Goal: Task Accomplishment & Management: Complete application form

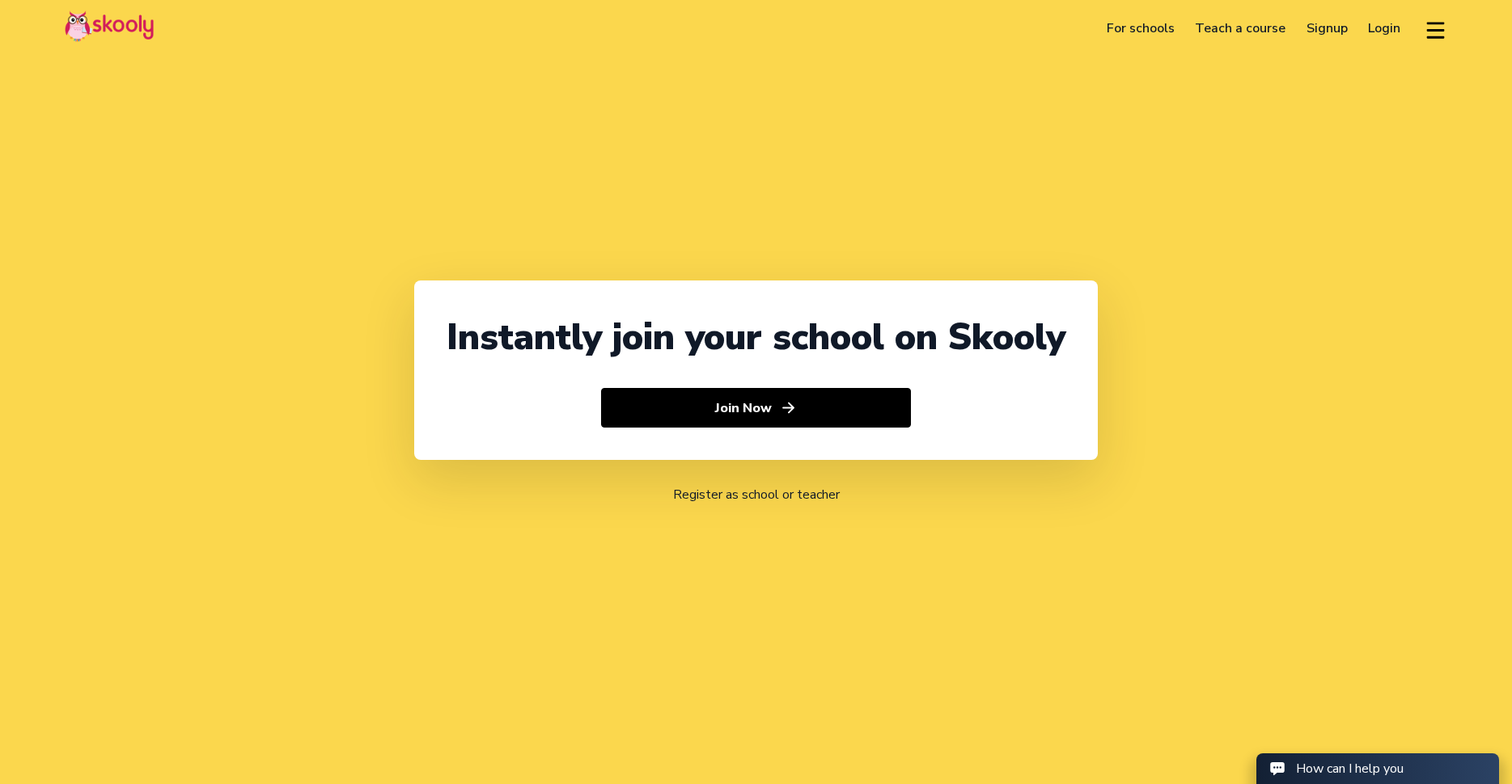
select select "65"
select select "[GEOGRAPHIC_DATA]"
select select "[GEOGRAPHIC_DATA]/[GEOGRAPHIC_DATA]"
click at [1399, 29] on link "Login" at bounding box center [1385, 28] width 54 height 26
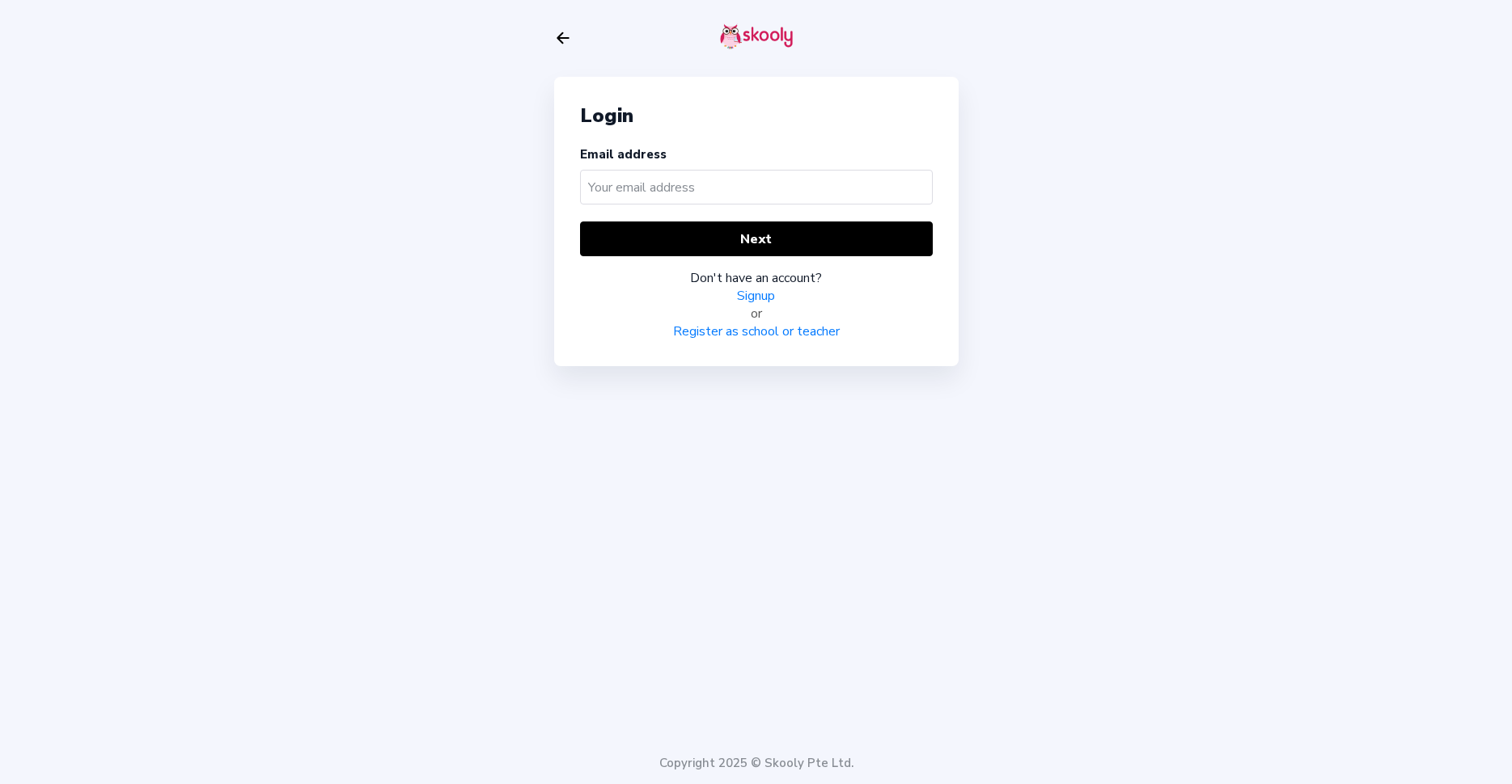
click at [659, 193] on input "text" at bounding box center [756, 187] width 353 height 35
type input "[PERSON_NAME][EMAIL_ADDRESS][DOMAIN_NAME]"
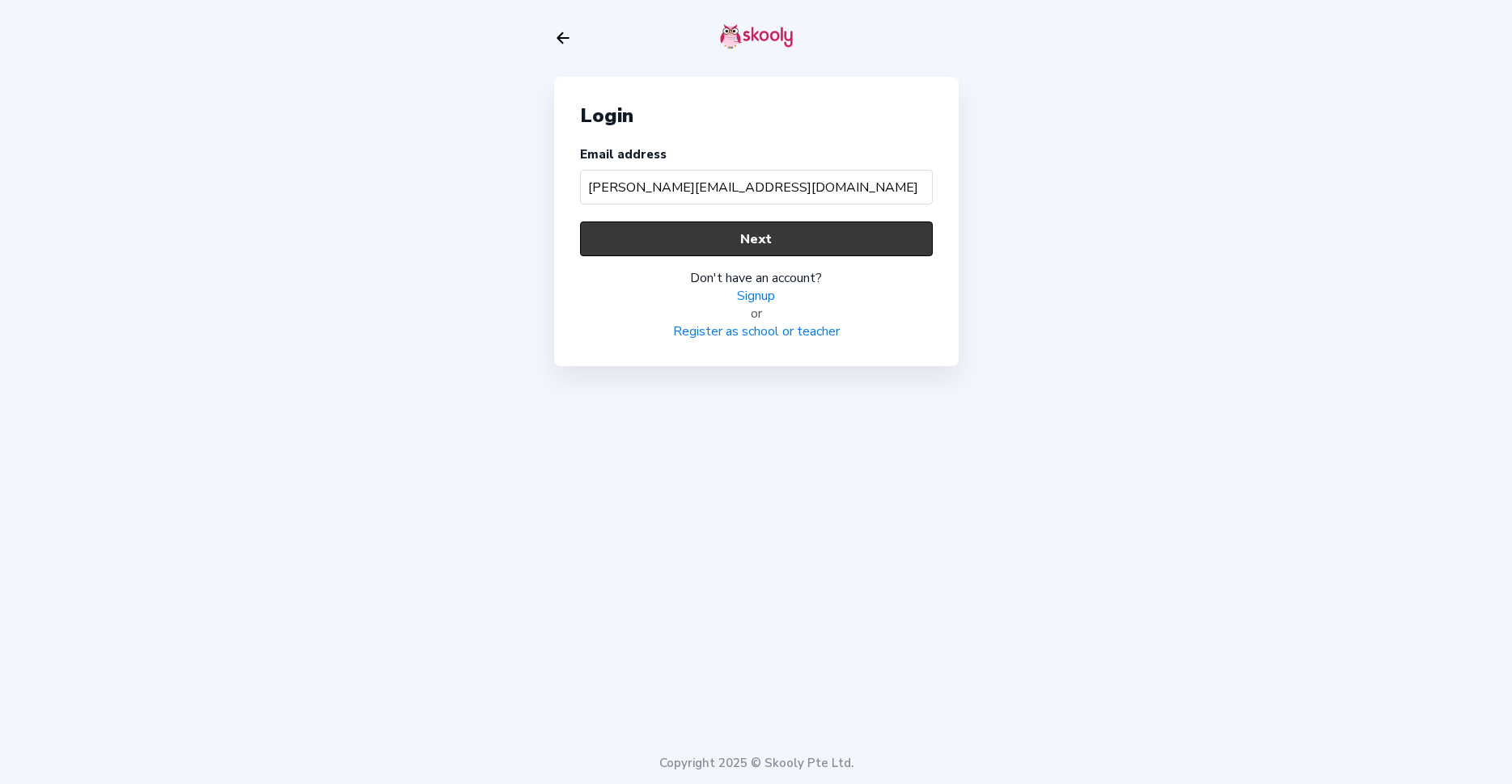
click at [679, 246] on button "Next" at bounding box center [756, 238] width 353 height 35
click at [704, 228] on button "Next" at bounding box center [756, 238] width 353 height 35
click at [757, 294] on link "Signup" at bounding box center [756, 296] width 38 height 18
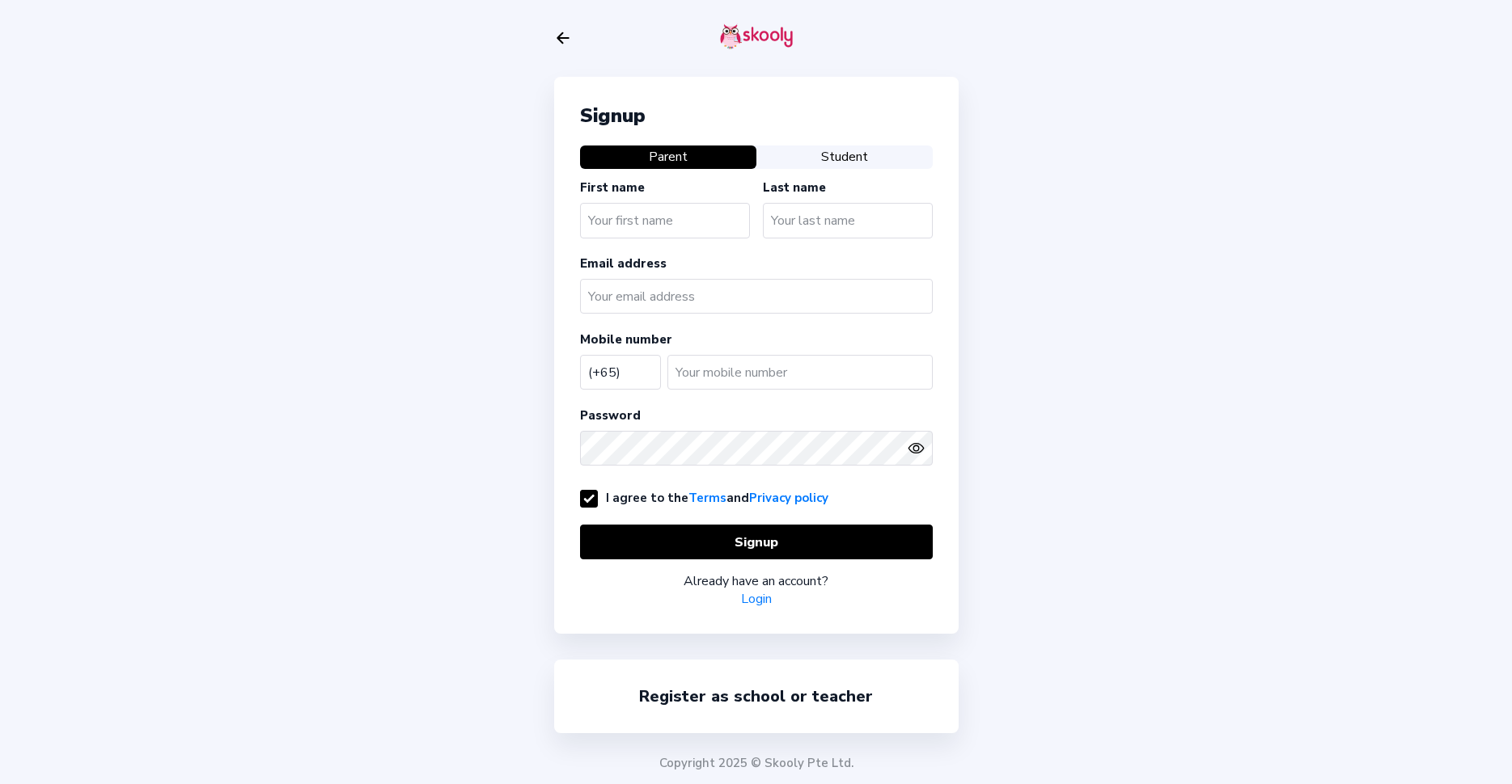
select select "SG"
type input "[PERSON_NAME]"
type input "Nayak"
type input "[PERSON_NAME][EMAIL_ADDRESS][DOMAIN_NAME]"
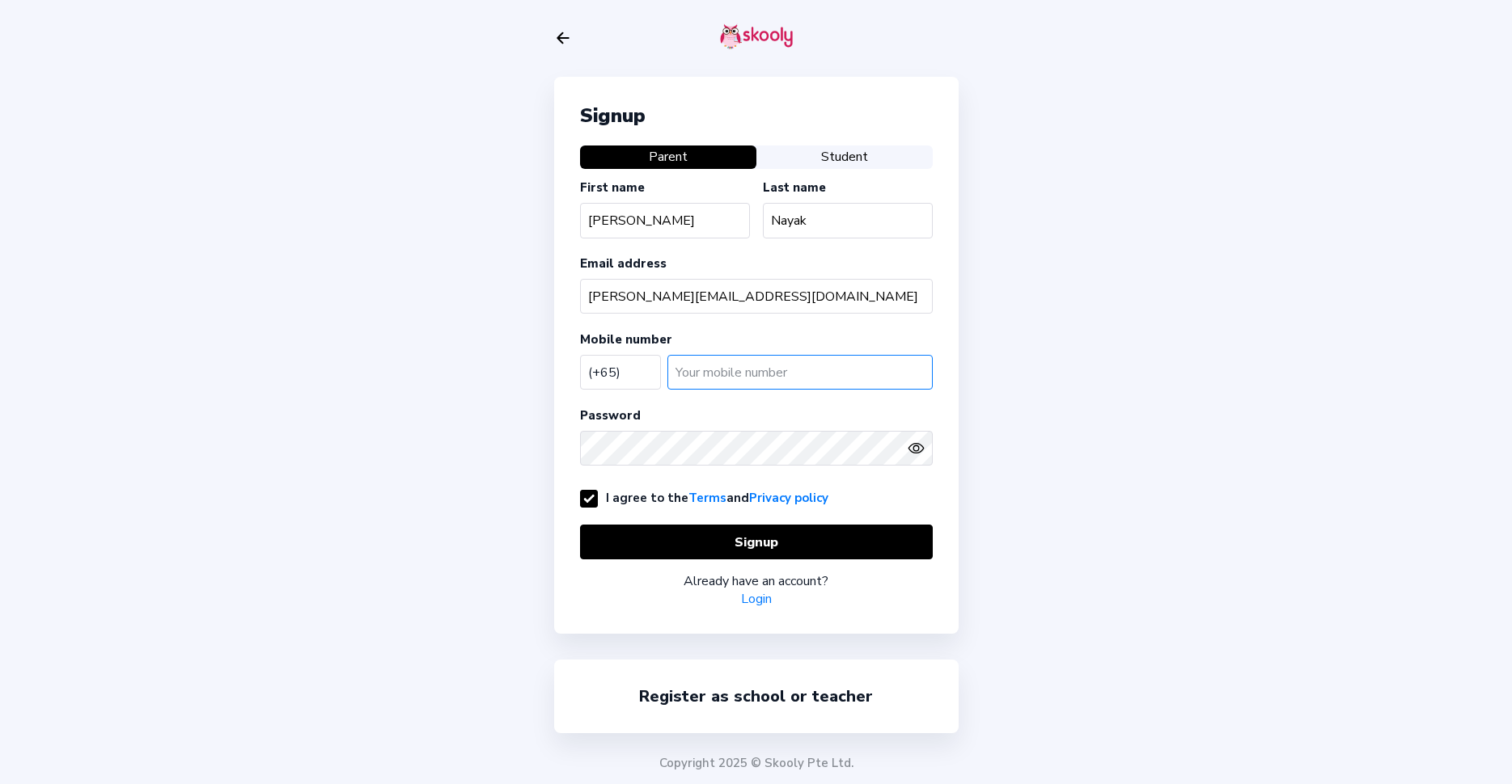
type input "82001497"
click at [728, 370] on input "82001497" at bounding box center [799, 372] width 265 height 35
type input "89315655"
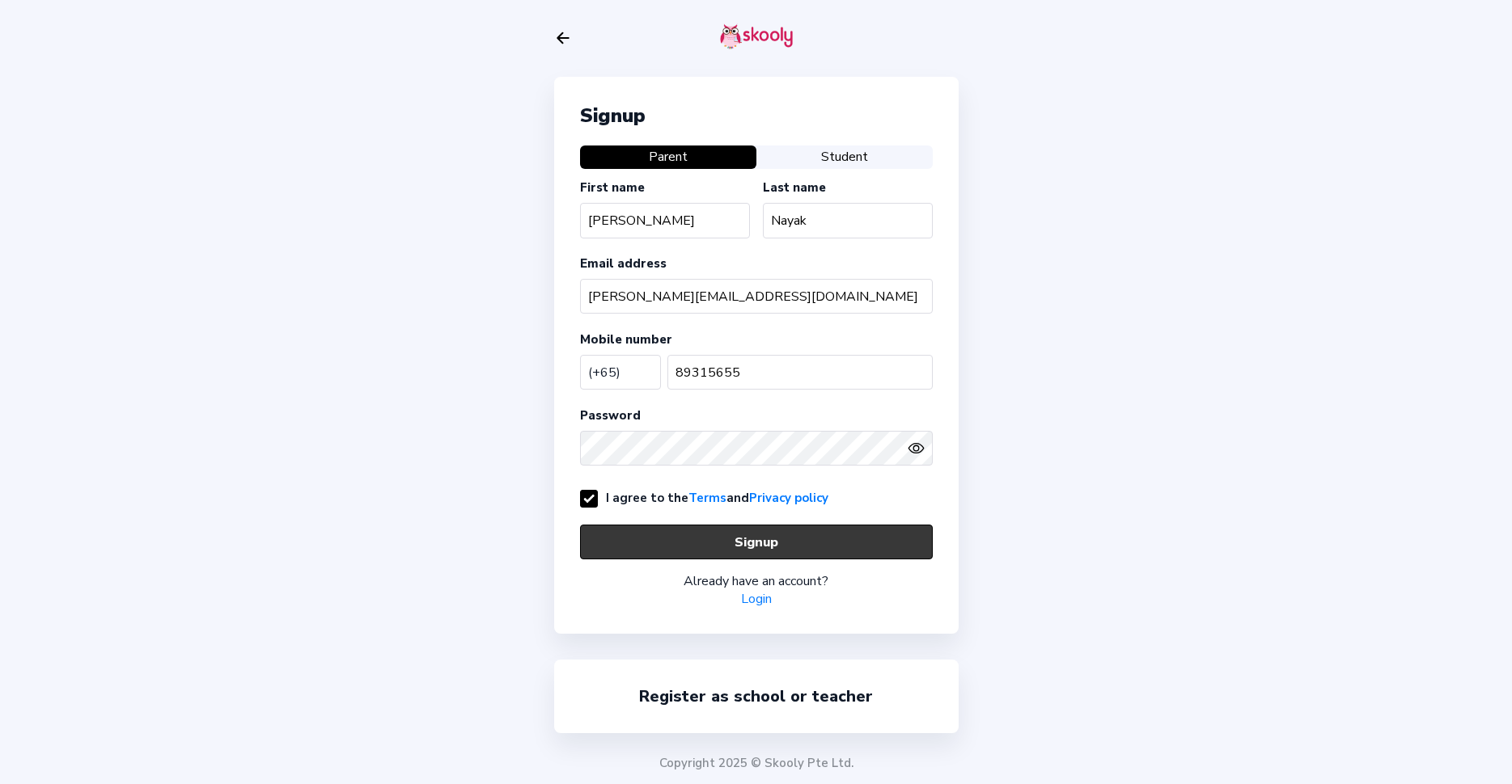
click at [720, 551] on button "Signup" at bounding box center [756, 542] width 353 height 35
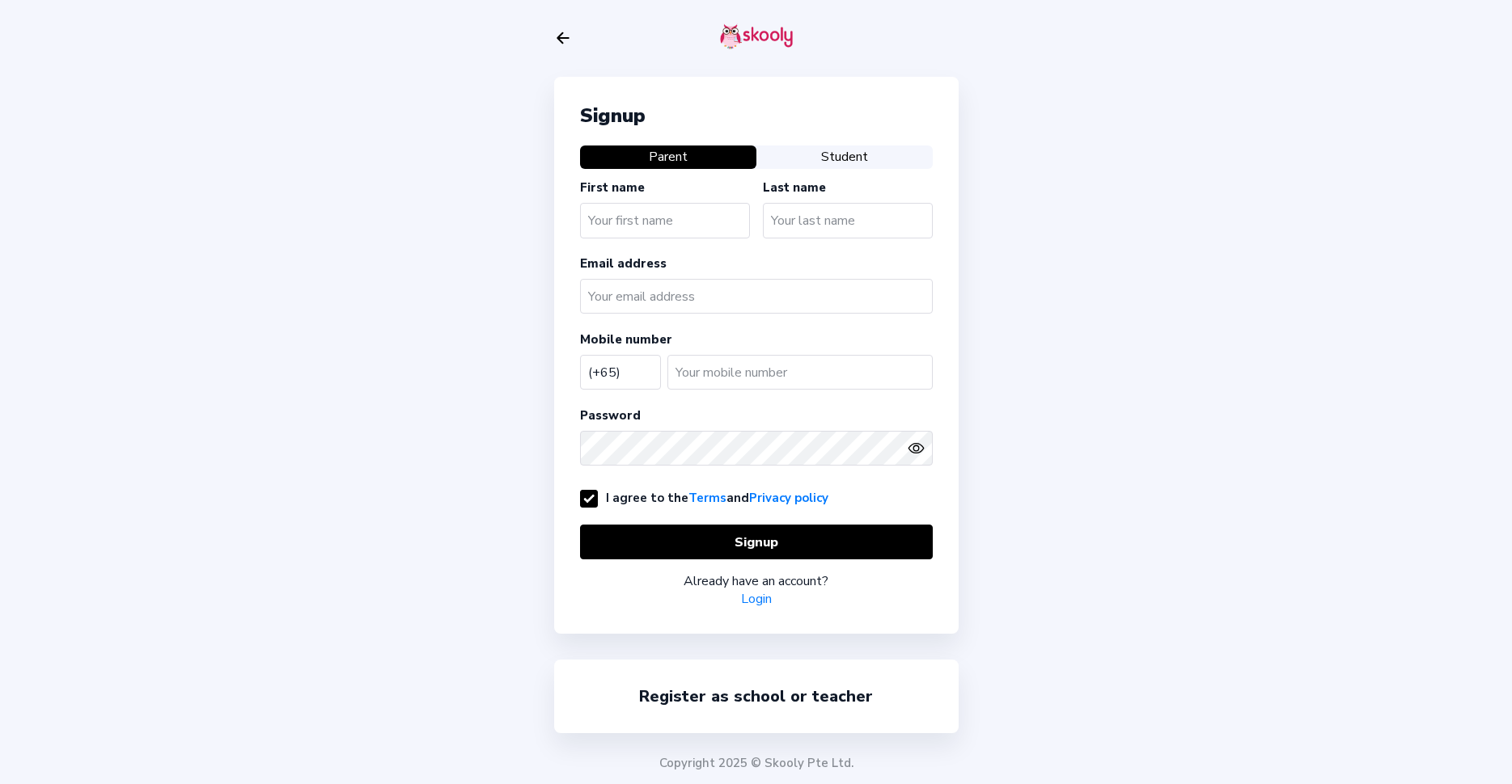
select select "SG"
type input "Suryakant"
type input "Nayak"
type input "[PERSON_NAME][EMAIL_ADDRESS][DOMAIN_NAME]"
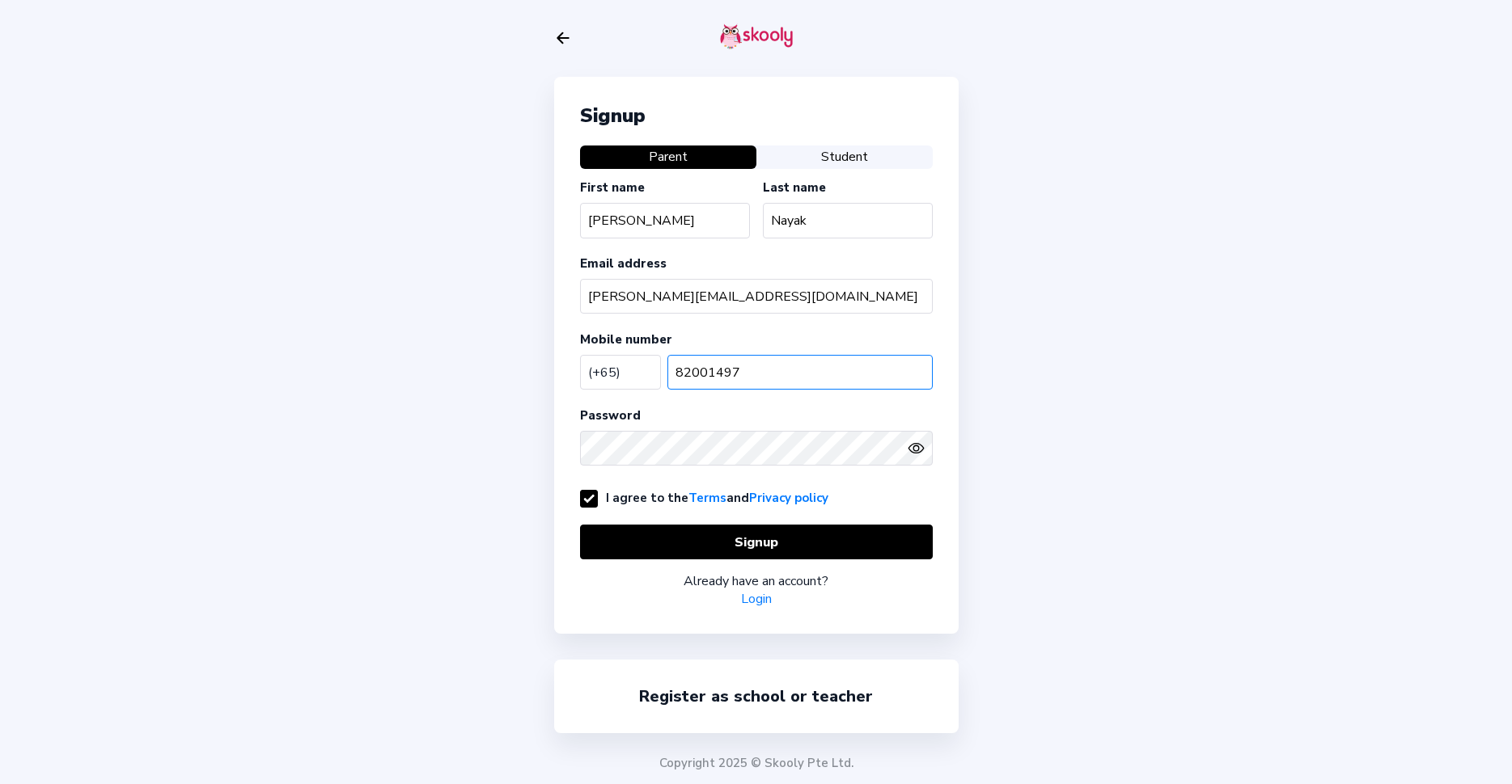
click at [710, 383] on input "82001497" at bounding box center [799, 372] width 265 height 35
type input "89315655"
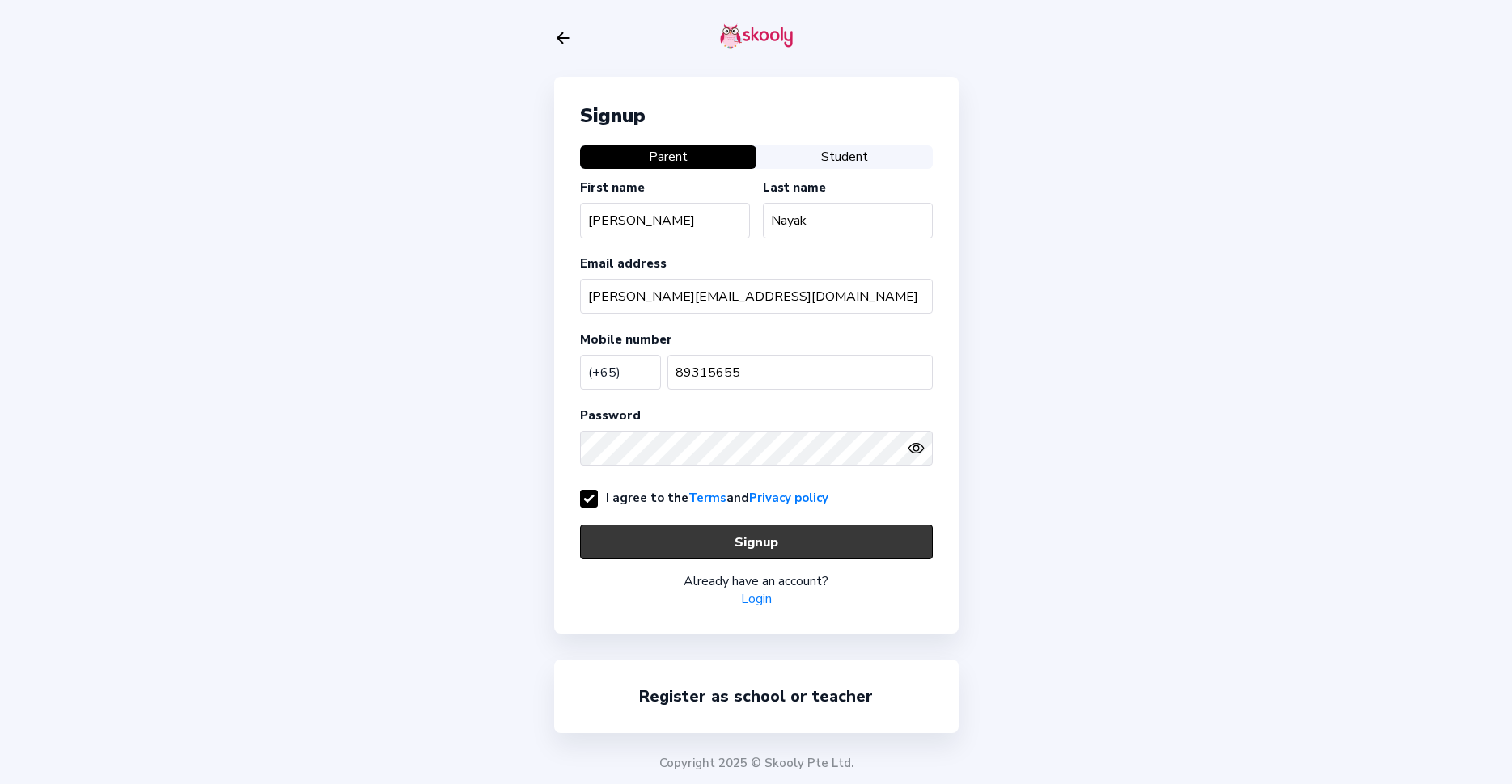
click at [749, 539] on button "Signup" at bounding box center [756, 542] width 353 height 35
